Goal: Navigation & Orientation: Find specific page/section

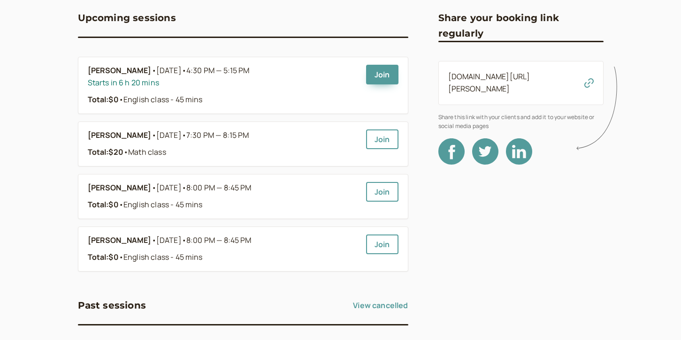
scroll to position [88, 0]
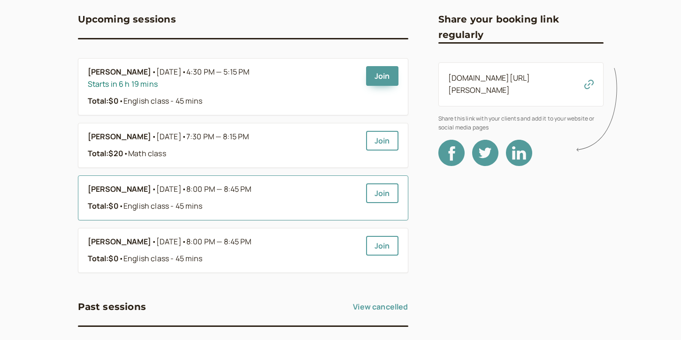
click at [132, 206] on span "• English class - 45 mins" at bounding box center [161, 206] width 84 height 10
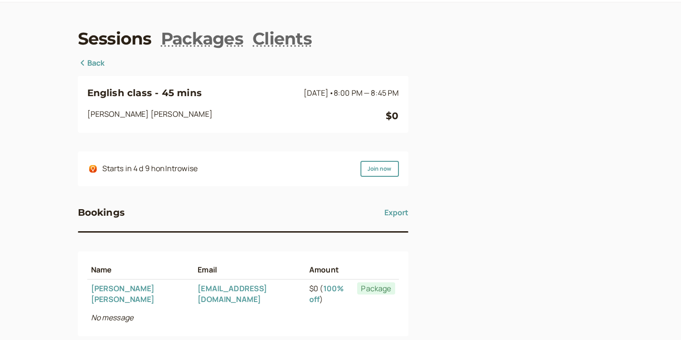
scroll to position [25, 0]
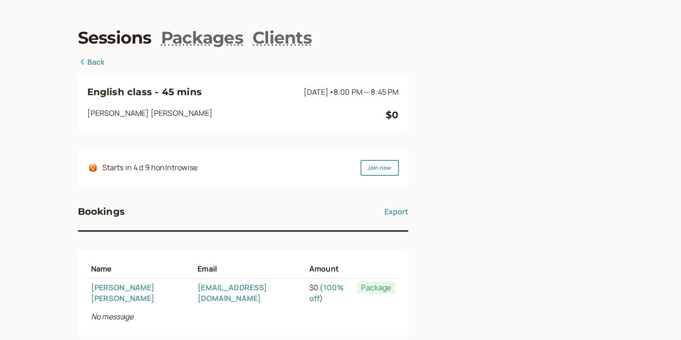
click at [102, 62] on link "Back" at bounding box center [91, 62] width 27 height 12
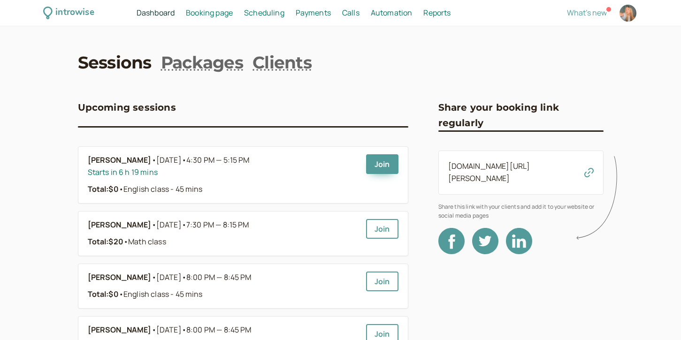
click at [202, 9] on span "Booking page" at bounding box center [209, 13] width 47 height 10
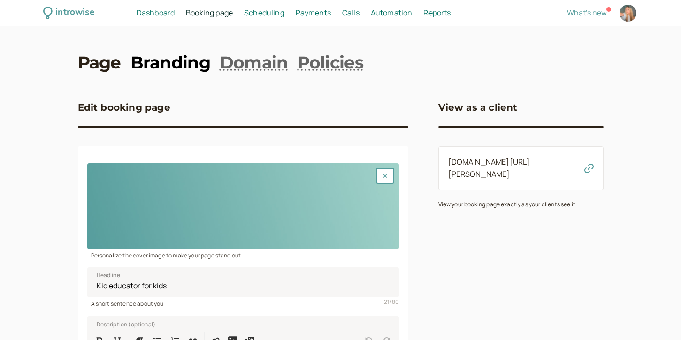
click at [166, 69] on link "Branding" at bounding box center [170, 62] width 80 height 23
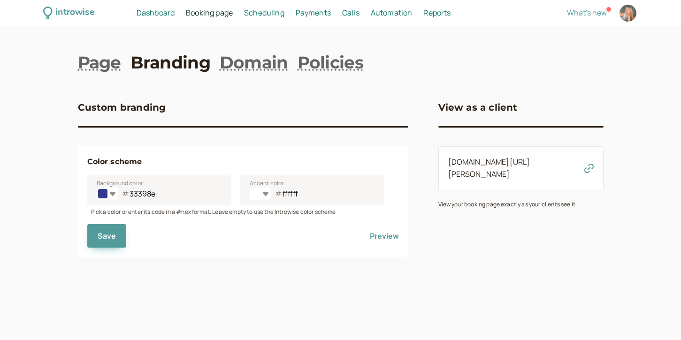
click at [113, 78] on div "Page Branding Domain Policies Custom branding Color scheme Background color #33…" at bounding box center [340, 154] width 525 height 206
click at [113, 68] on link "Page" at bounding box center [99, 62] width 43 height 23
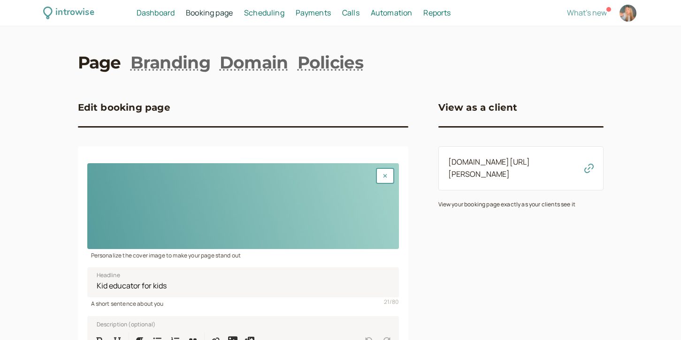
click at [169, 11] on span "Dashboard" at bounding box center [155, 13] width 38 height 10
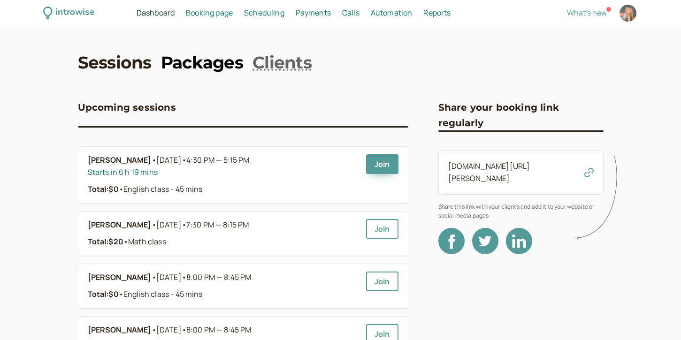
click at [174, 53] on link "Packages" at bounding box center [202, 62] width 82 height 23
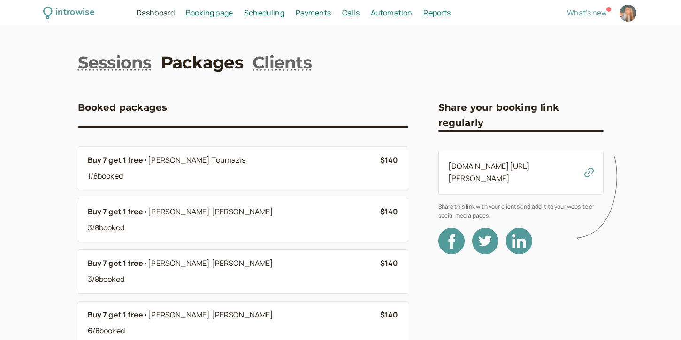
click at [142, 20] on div "introwise Dashboard Dashboard Booking page Booking Scheduling Scheduling Paymen…" at bounding box center [340, 13] width 681 height 26
click at [150, 19] on div "introwise Dashboard Dashboard Booking page Booking Scheduling Scheduling Paymen…" at bounding box center [340, 13] width 681 height 26
click at [161, 9] on span "Dashboard" at bounding box center [155, 13] width 38 height 10
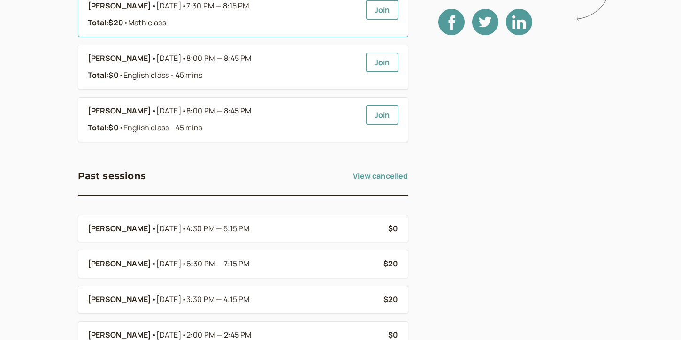
scroll to position [280, 0]
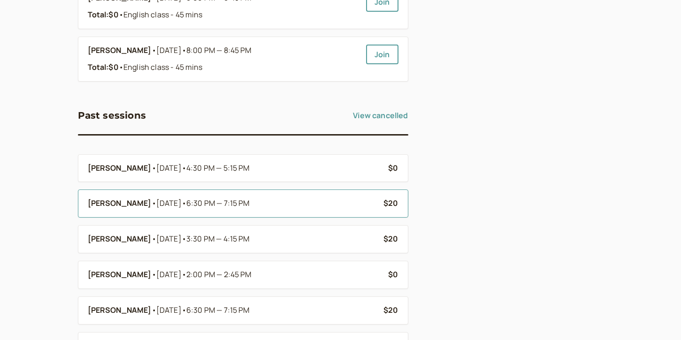
click at [250, 199] on span "6:30 PM — 7:15 PM" at bounding box center [217, 203] width 63 height 10
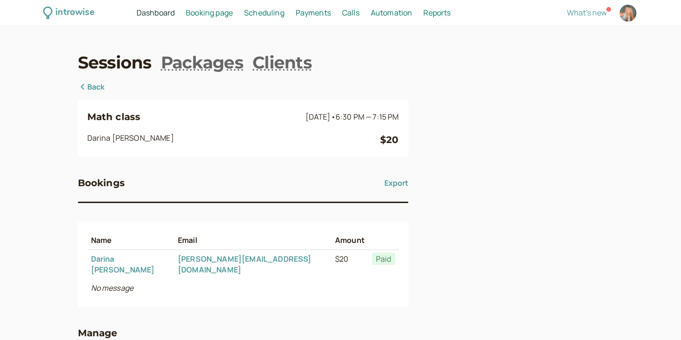
click at [96, 91] on link "Back" at bounding box center [91, 87] width 27 height 12
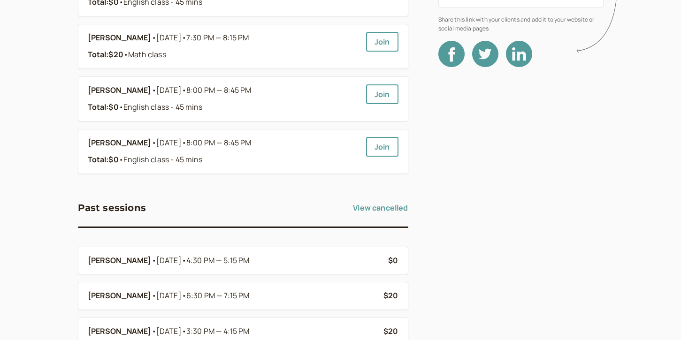
scroll to position [190, 0]
